Goal: Information Seeking & Learning: Learn about a topic

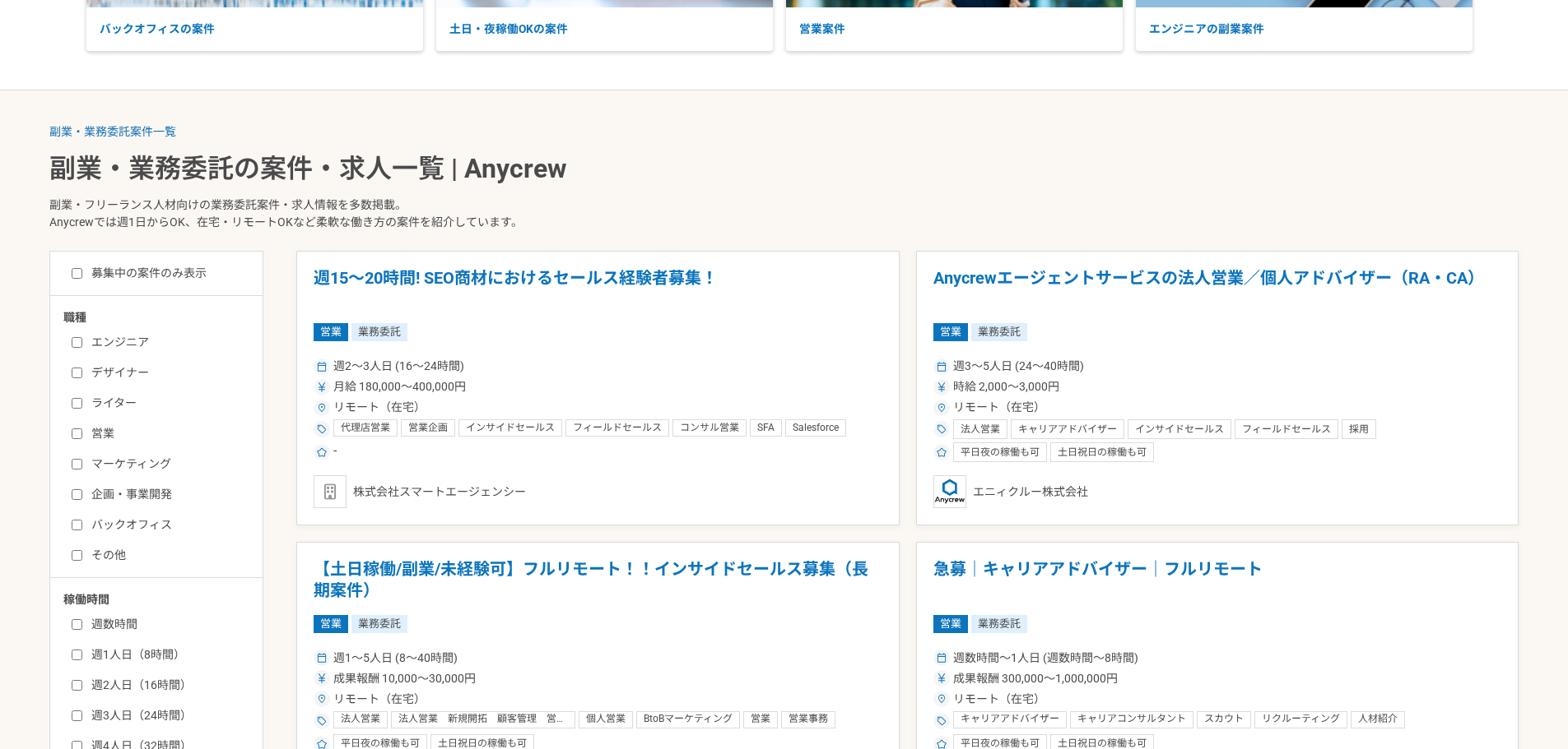
scroll to position [330, 0]
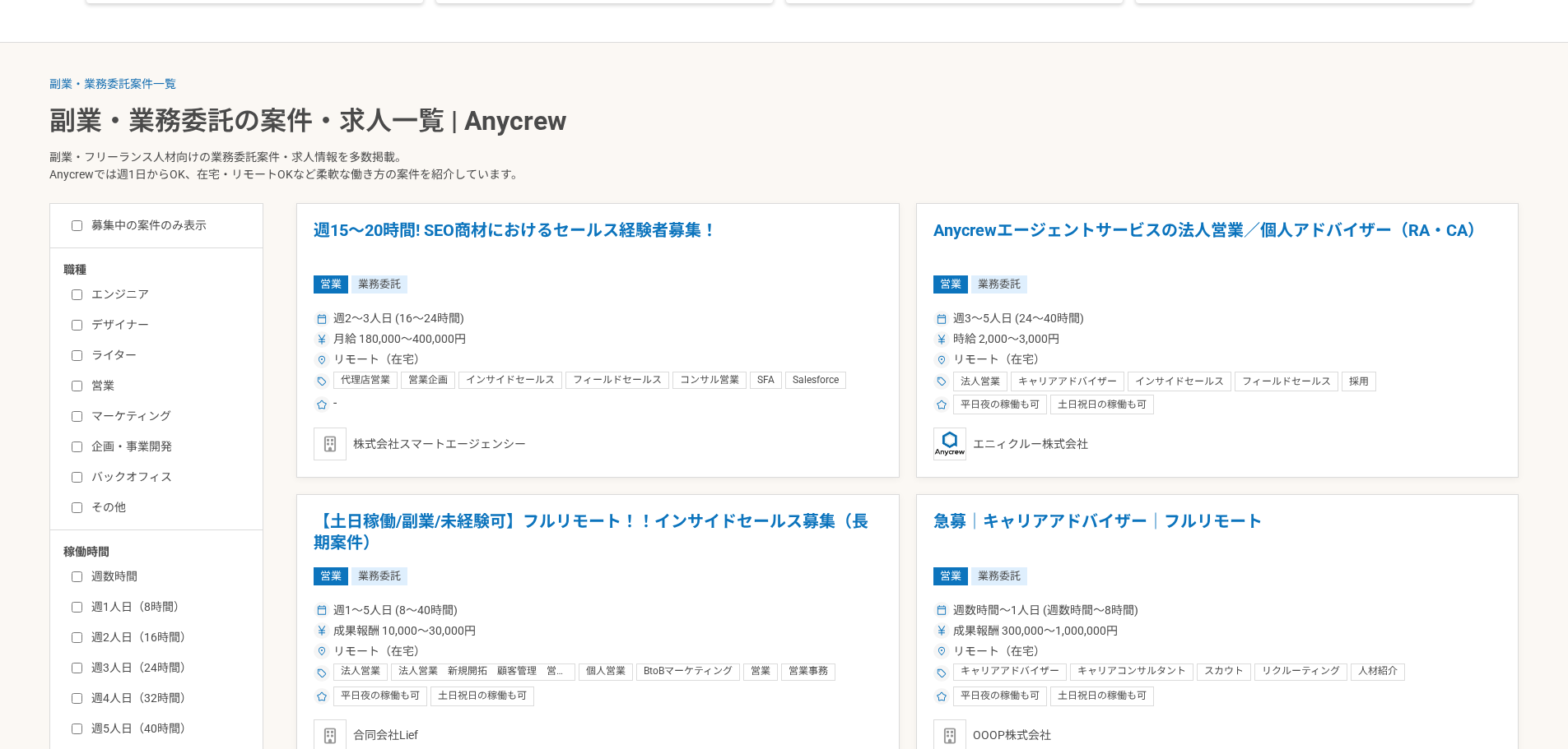
click at [148, 419] on label "マーケティング" at bounding box center [166, 417] width 190 height 18
click at [82, 419] on input "マーケティング" at bounding box center [76, 417] width 11 height 11
checkbox input "true"
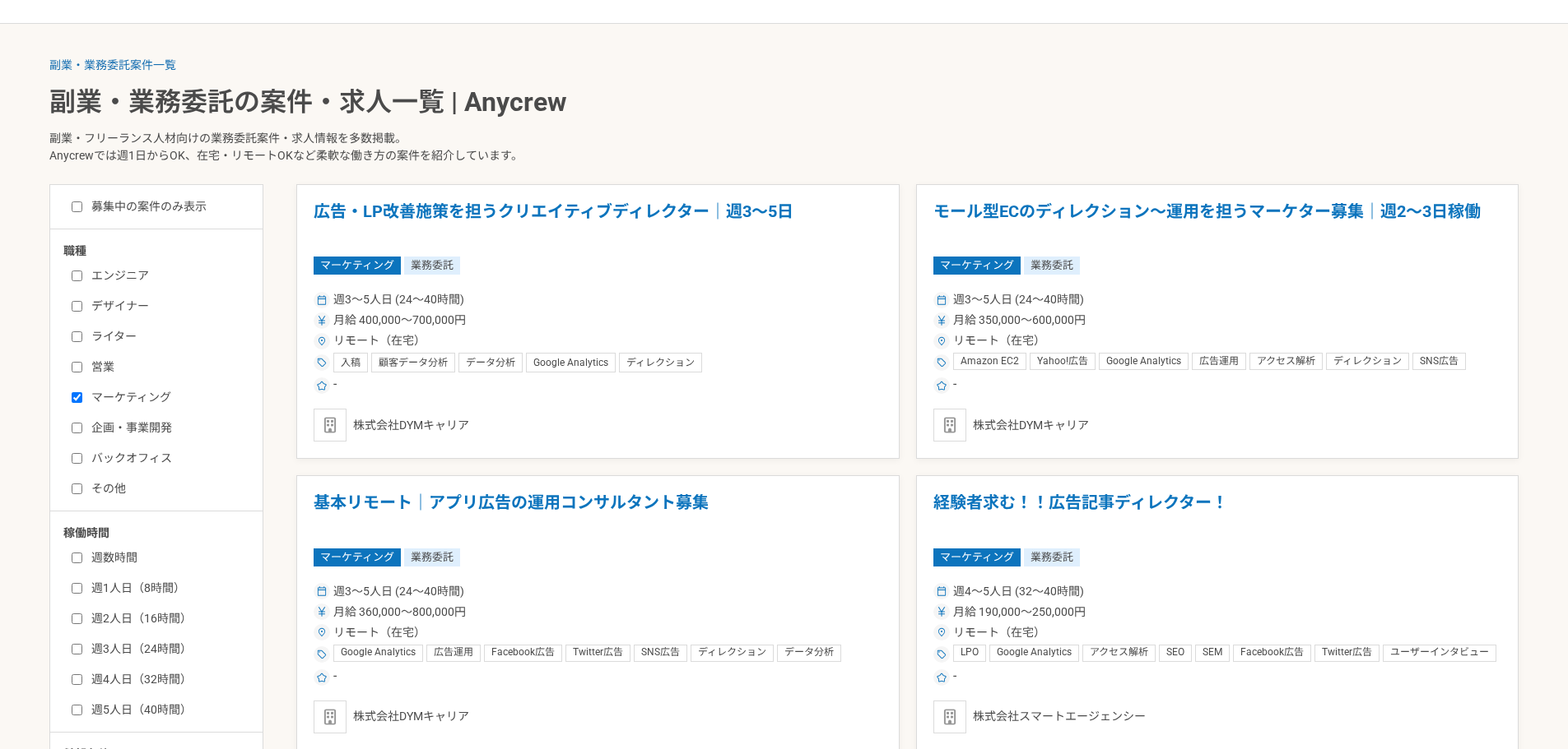
scroll to position [330, 0]
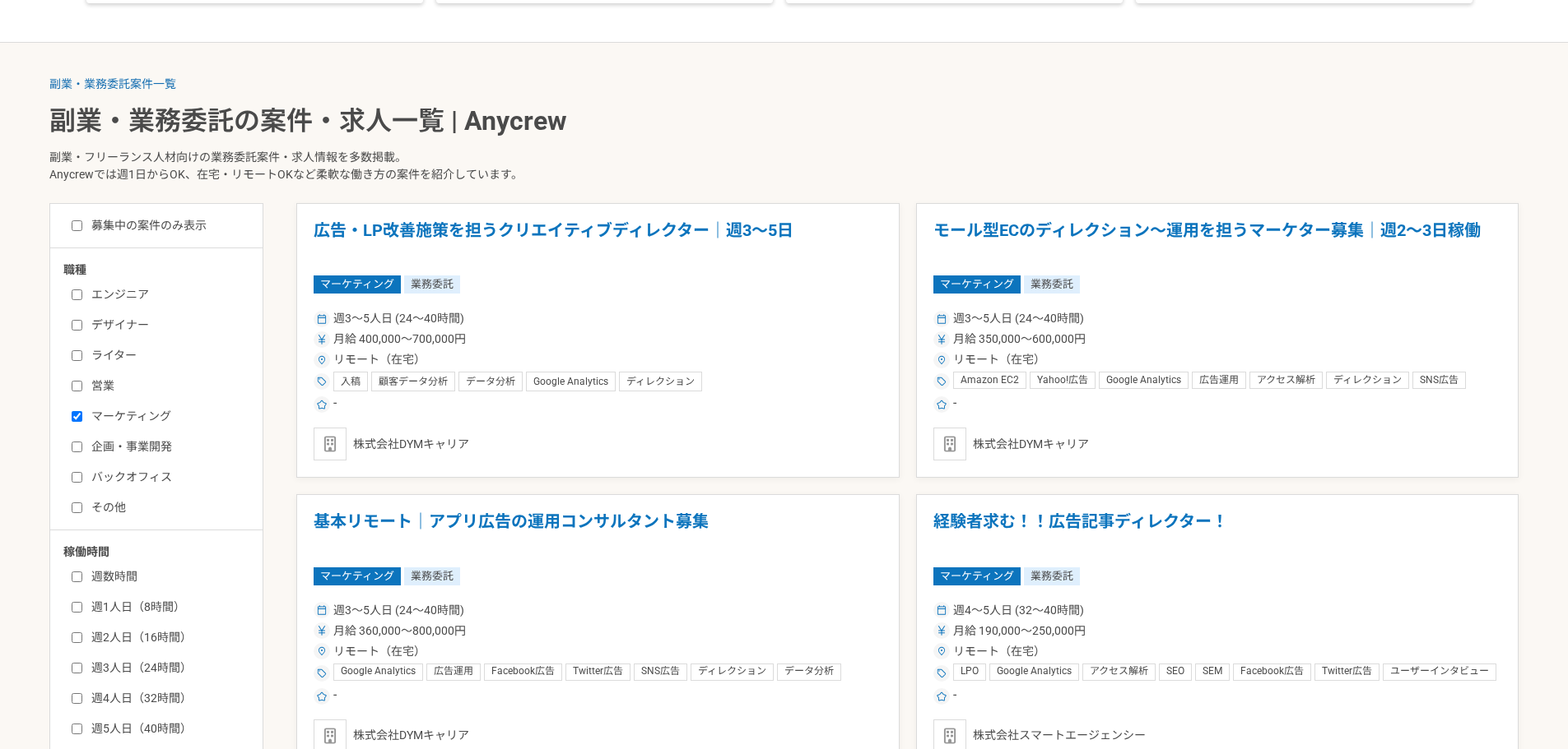
click at [147, 226] on label "募集中の案件のみ表示" at bounding box center [139, 226] width 135 height 18
click at [82, 226] on input "募集中の案件のみ表示" at bounding box center [76, 225] width 11 height 11
checkbox input "true"
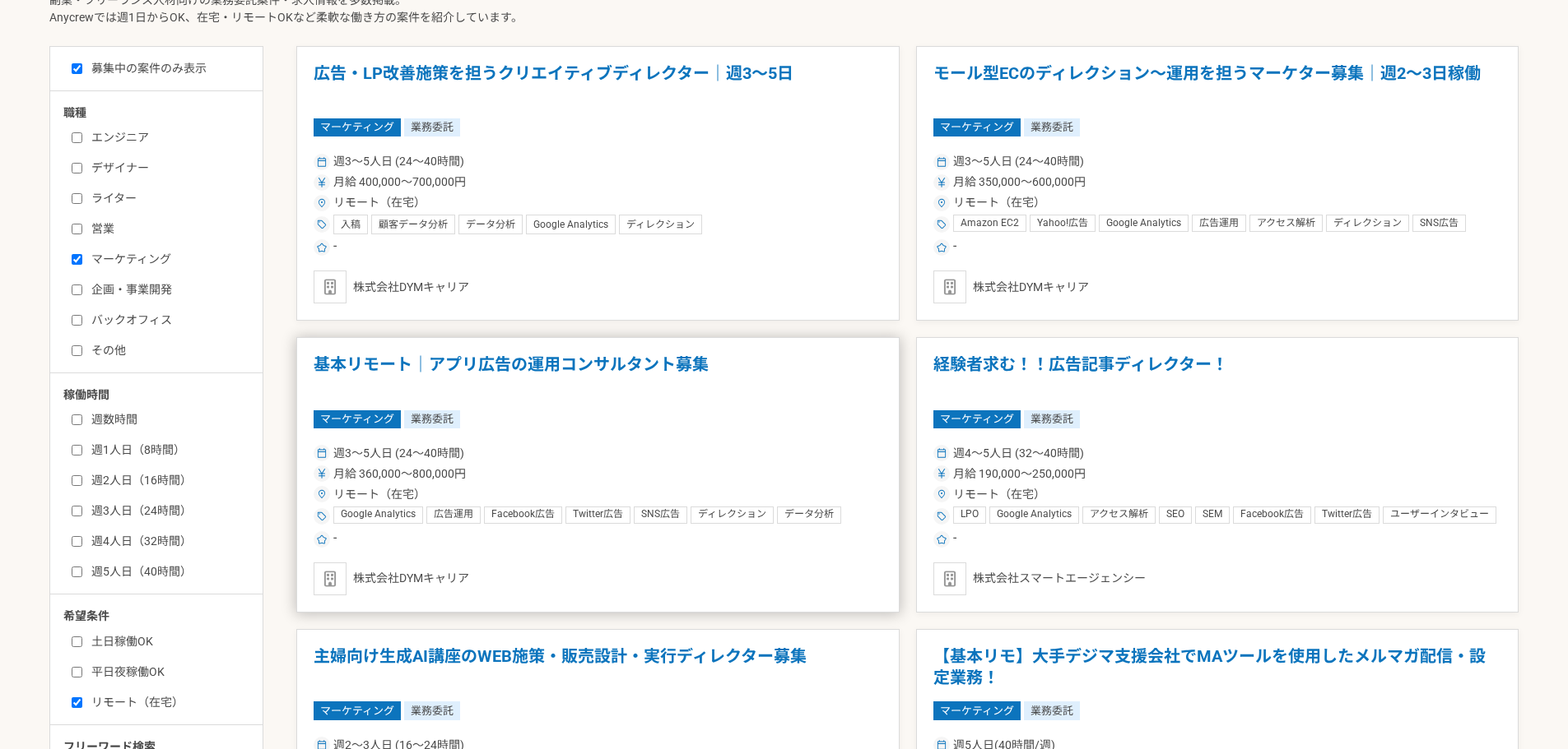
scroll to position [330, 0]
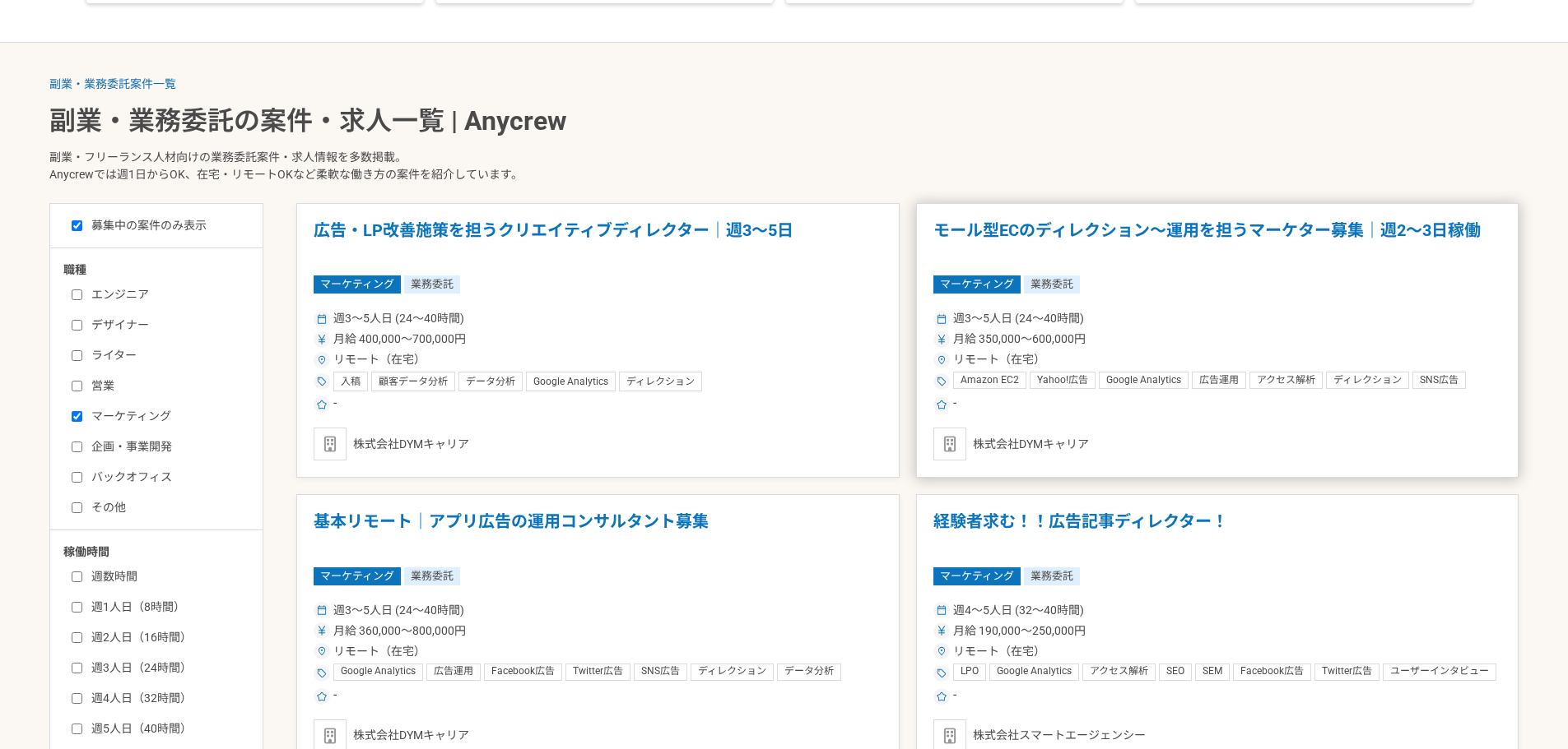
click at [1127, 350] on div "週3〜5人日 (24〜40時間) 月給 350,000〜600,000円 リモート（在宅） Amazon EC2 Yahoo!広告 Google Analyt…" at bounding box center [1217, 361] width 568 height 108
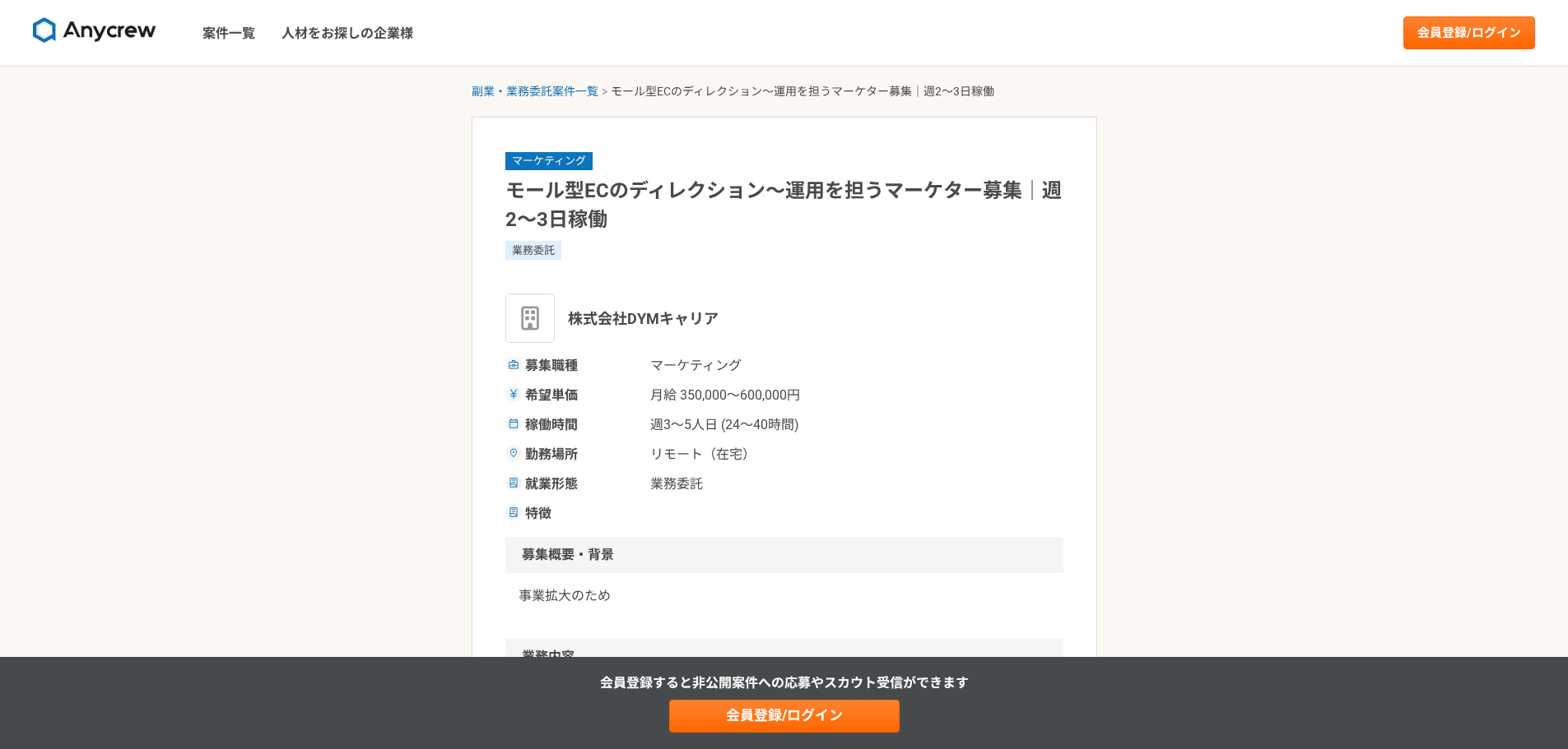
click at [572, 198] on h1 "モール型ECのディレクション～運用を担うマーケター募集｜週2〜3日稼働" at bounding box center [784, 205] width 558 height 58
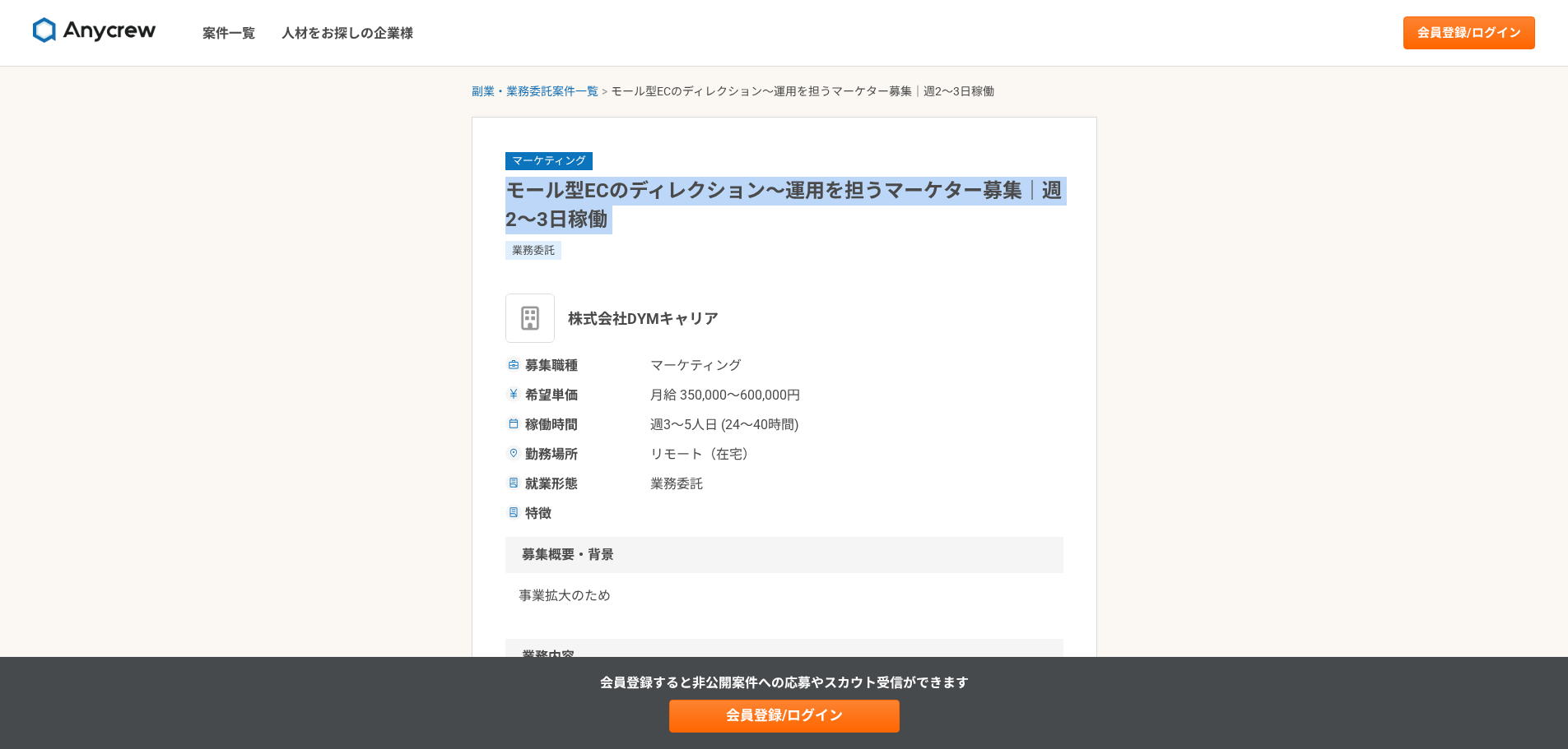
click at [572, 198] on h1 "モール型ECのディレクション～運用を担うマーケター募集｜週2〜3日稼働" at bounding box center [784, 205] width 558 height 58
click at [754, 195] on h1 "モール型ECのディレクション～運用を担うマーケター募集｜週2〜3日稼働" at bounding box center [784, 205] width 558 height 58
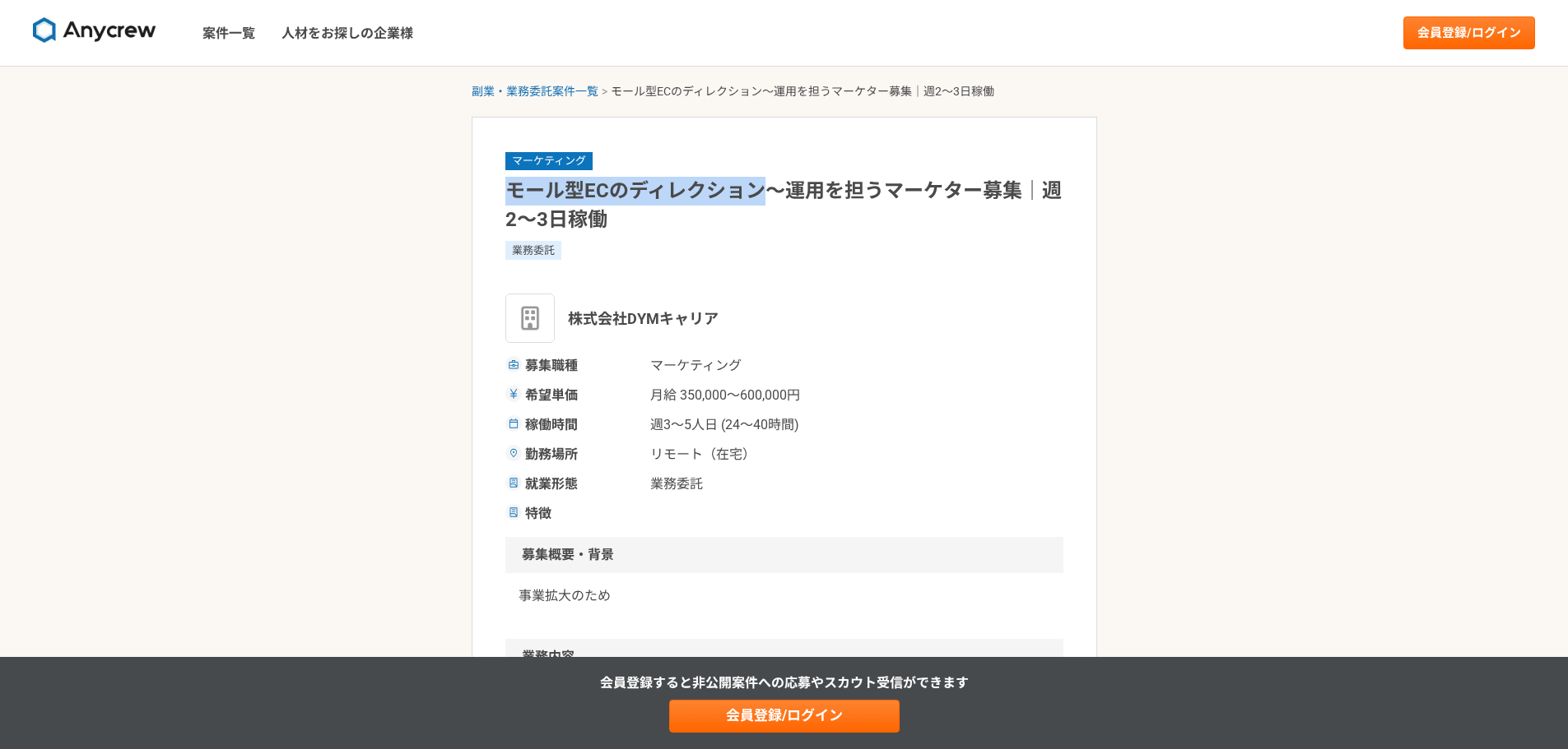
drag, startPoint x: 757, startPoint y: 195, endPoint x: 504, endPoint y: 202, distance: 253.1
click at [504, 202] on article "マーケティング モール型ECのディレクション～運用を担うマーケター募集｜週2〜3日稼働 業務委託 株式会社DYMキャリア 募集職種 マーケティング 希望単価 …" at bounding box center [784, 758] width 625 height 1284
copy h1 "モール型ECのディレクション"
